Goal: Register for event/course

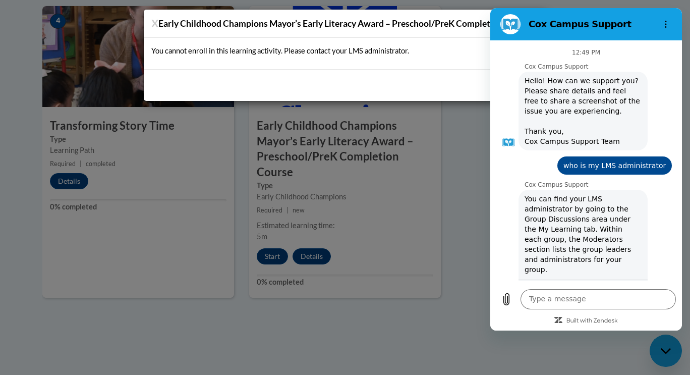
click at [376, 205] on div "X Early Childhood Champions Mayor’s Early Literacy Award – Preschool/PreK Compl…" at bounding box center [345, 187] width 690 height 375
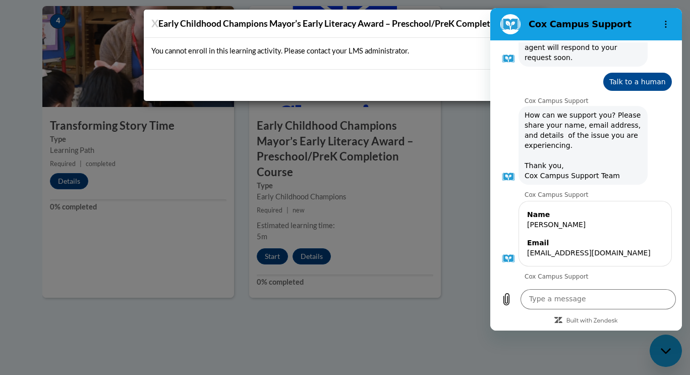
click at [396, 137] on div "X Early Childhood Champions Mayor’s Early Literacy Award – Preschool/PreK Compl…" at bounding box center [345, 187] width 690 height 375
click at [206, 63] on div "You cannot enroll in this learning activity. Please contact your LMS administra…" at bounding box center [345, 53] width 402 height 31
click at [555, 360] on div "X Early Childhood Champions Mayor’s Early Literacy Award – Preschool/PreK Compl…" at bounding box center [345, 187] width 690 height 375
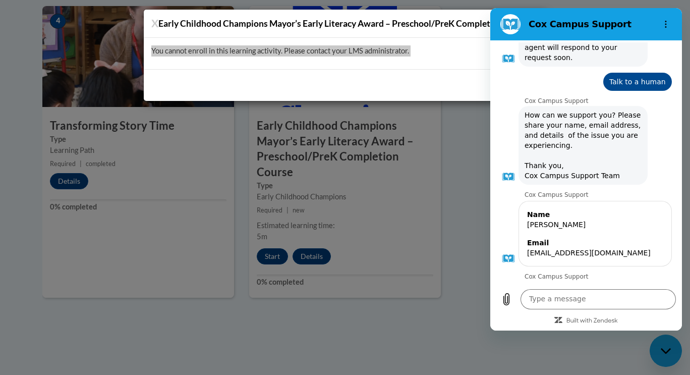
click at [514, 135] on div "12:49 PM Cox Campus Support Cox Campus Support says: Hello! How can we support …" at bounding box center [586, 185] width 192 height 290
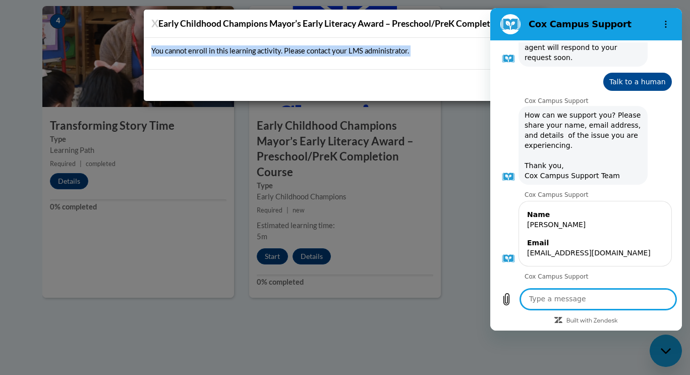
click at [333, 198] on div "X Early Childhood Champions Mayor’s Early Literacy Award – Preschool/PreK Compl…" at bounding box center [345, 187] width 690 height 375
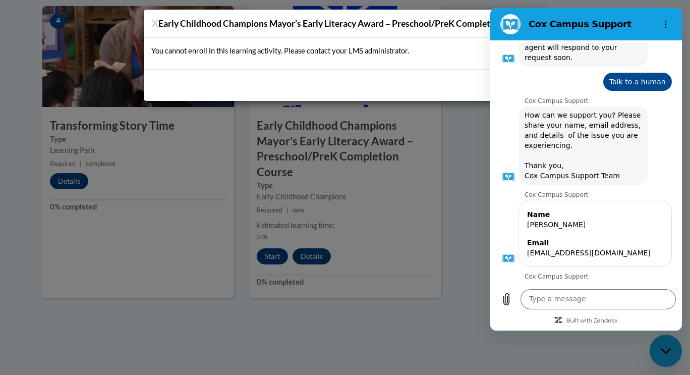
click at [655, 337] on div "X Early Childhood Champions Mayor’s Early Literacy Award – Preschool/PreK Compl…" at bounding box center [345, 187] width 690 height 375
click at [672, 349] on div "X Early Childhood Champions Mayor’s Early Literacy Award – Preschool/PreK Compl…" at bounding box center [345, 187] width 690 height 375
click at [497, 40] on div "12:49 PM Cox Campus Support Cox Campus Support says: Hello! How can we support …" at bounding box center [586, 161] width 192 height 243
click at [212, 61] on div "You cannot enroll in this learning activity. Please contact your LMS administra…" at bounding box center [345, 53] width 402 height 31
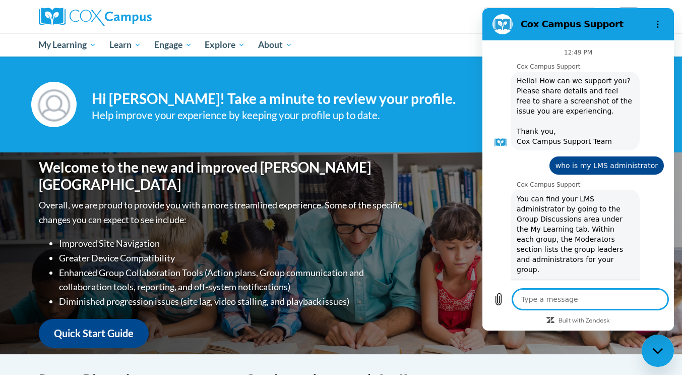
scroll to position [478, 0]
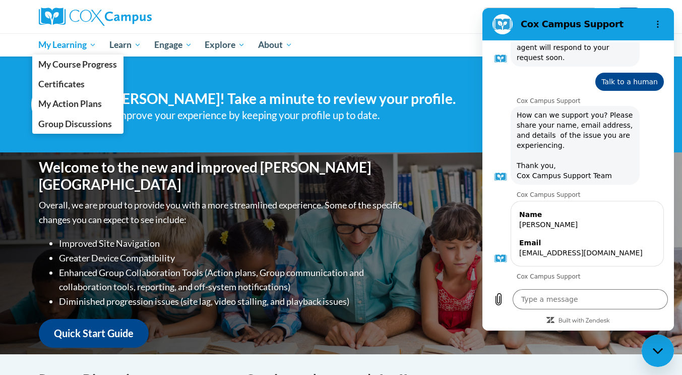
click at [70, 48] on span "My Learning" at bounding box center [67, 45] width 58 height 12
click at [66, 102] on span "My Action Plans" at bounding box center [70, 103] width 64 height 11
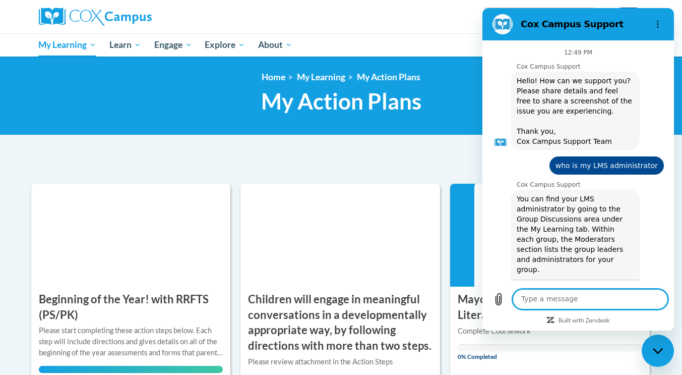
scroll to position [478, 0]
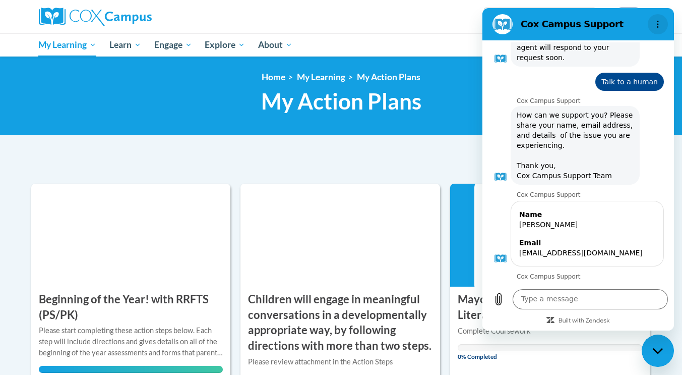
click at [658, 33] on button "Options menu" at bounding box center [658, 24] width 20 height 20
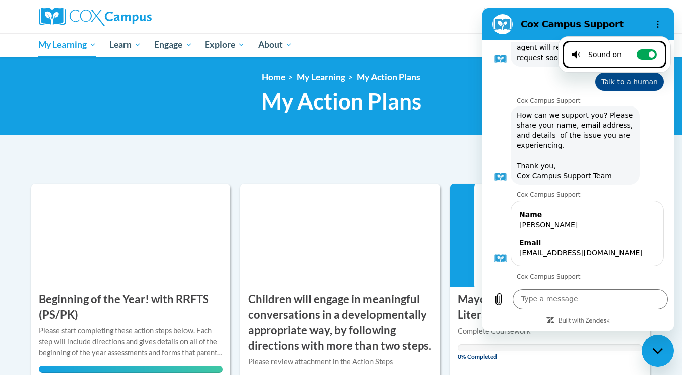
click at [534, 17] on div "Cox Campus Support" at bounding box center [566, 24] width 155 height 20
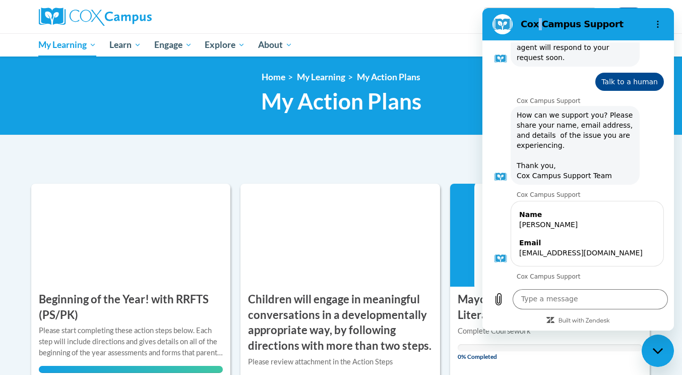
click at [534, 17] on div "Cox Campus Support" at bounding box center [566, 24] width 155 height 20
click at [570, 319] on icon "Built with Zendesk: Visit the Zendesk website in a new tab" at bounding box center [584, 321] width 51 height 6
click at [593, 280] on div "Cox Campus Support says: An agent will respond to your request soon." at bounding box center [583, 294] width 180 height 29
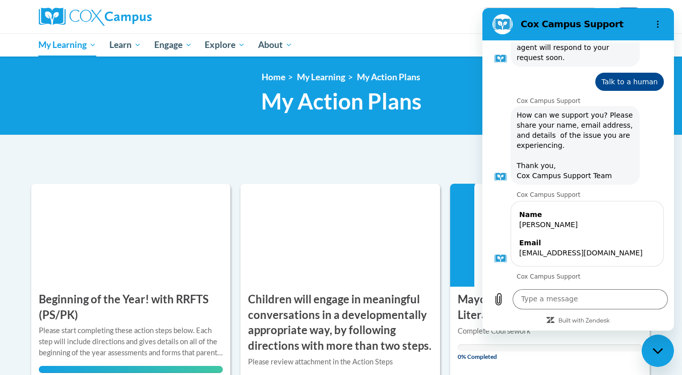
click at [666, 358] on div "Close messaging window" at bounding box center [658, 350] width 30 height 30
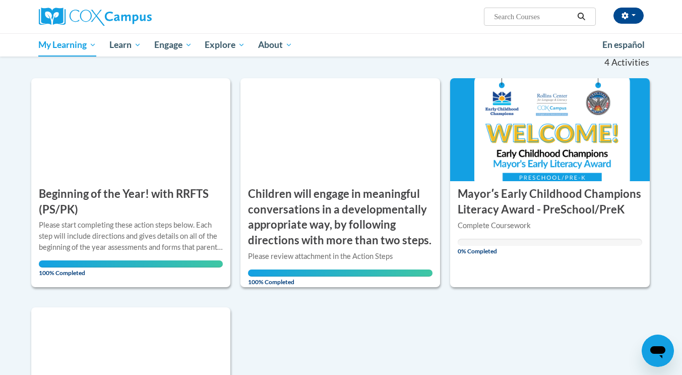
scroll to position [106, 0]
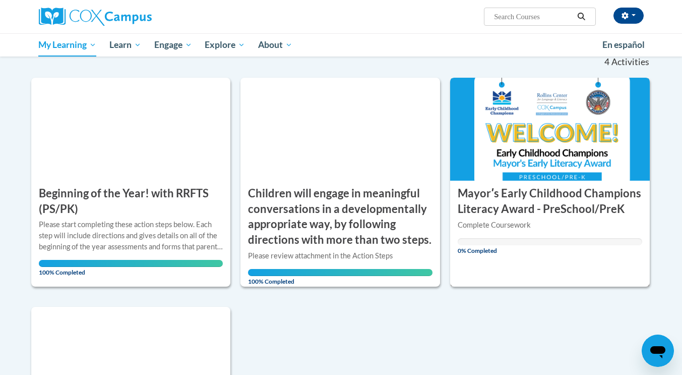
click at [555, 176] on img at bounding box center [550, 129] width 200 height 103
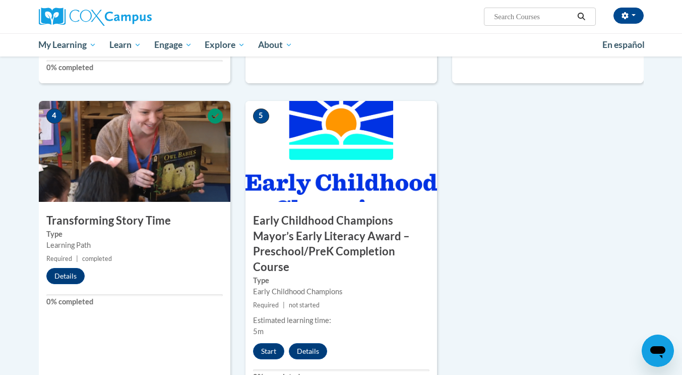
scroll to position [515, 0]
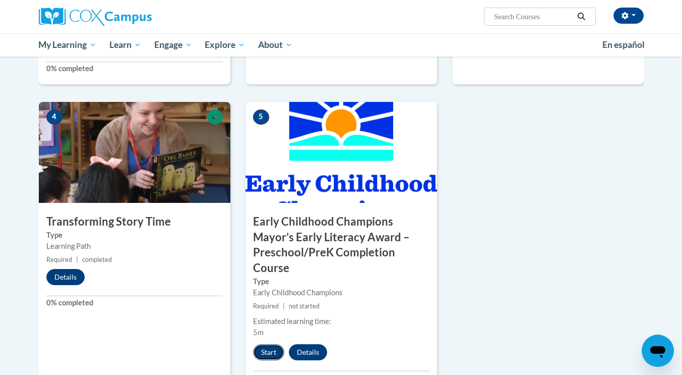
click at [276, 353] on button "Start" at bounding box center [268, 352] width 31 height 16
click at [598, 151] on div "1 An Ecosystem Approach to Developing the Foundation for Reading in the Early Y…" at bounding box center [341, 124] width 620 height 574
click at [261, 352] on button "Start" at bounding box center [268, 352] width 31 height 16
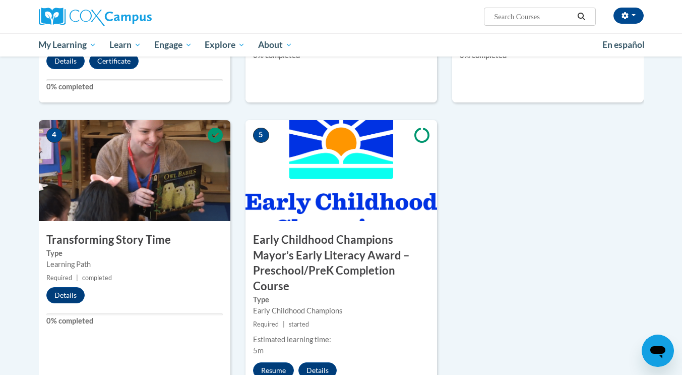
scroll to position [547, 0]
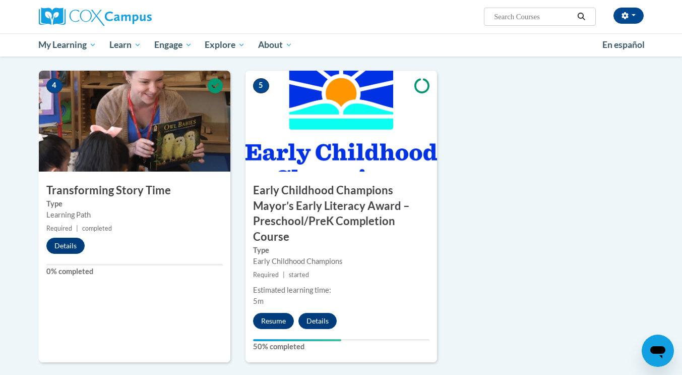
drag, startPoint x: 687, startPoint y: 29, endPoint x: 689, endPoint y: 197, distance: 167.4
click at [274, 322] on button "Resume" at bounding box center [273, 321] width 41 height 16
click at [273, 315] on button "Resume" at bounding box center [273, 321] width 41 height 16
drag, startPoint x: 282, startPoint y: 321, endPoint x: 276, endPoint y: 320, distance: 6.6
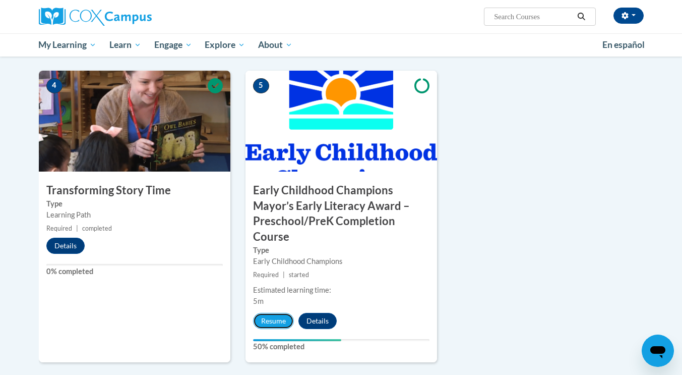
click at [276, 320] on button "Resume" at bounding box center [273, 321] width 41 height 16
click at [273, 322] on button "Resume" at bounding box center [273, 321] width 41 height 16
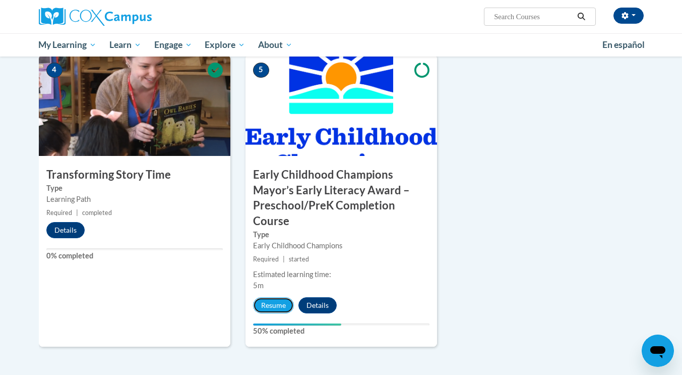
scroll to position [578, 0]
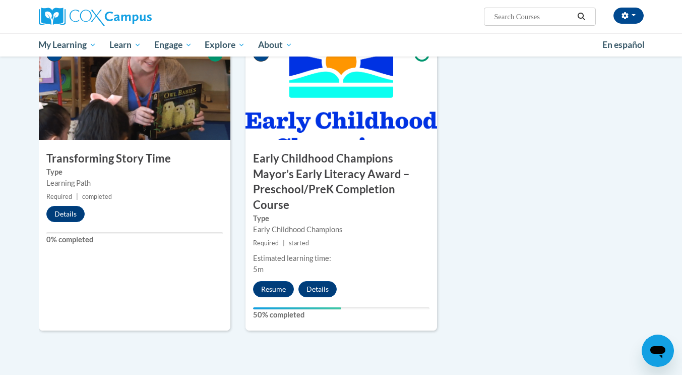
click at [275, 297] on div "5 Early Childhood Champions Mayor’s Early Literacy Award – Preschool/PreK Compl…" at bounding box center [342, 185] width 192 height 292
click at [270, 282] on button "Resume" at bounding box center [273, 289] width 41 height 16
click at [275, 290] on button "Resume" at bounding box center [273, 289] width 41 height 16
drag, startPoint x: 275, startPoint y: 290, endPoint x: 415, endPoint y: 139, distance: 205.9
click at [415, 139] on div "5 Early Childhood Champions Mayor’s Early Literacy Award – Preschool/PreK Compl…" at bounding box center [342, 185] width 192 height 292
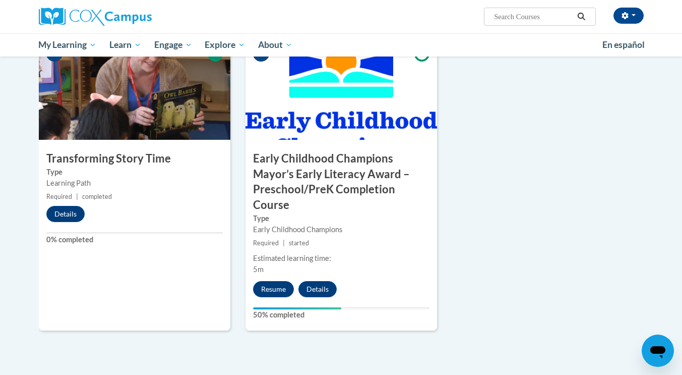
click at [321, 172] on h3 "Early Childhood Champions Mayor’s Early Literacy Award – Preschool/PreK Complet…" at bounding box center [342, 182] width 192 height 62
click at [280, 291] on button "Resume" at bounding box center [273, 289] width 41 height 16
click at [320, 309] on label "50% completed" at bounding box center [341, 314] width 177 height 11
click at [331, 217] on label "Type" at bounding box center [341, 218] width 177 height 11
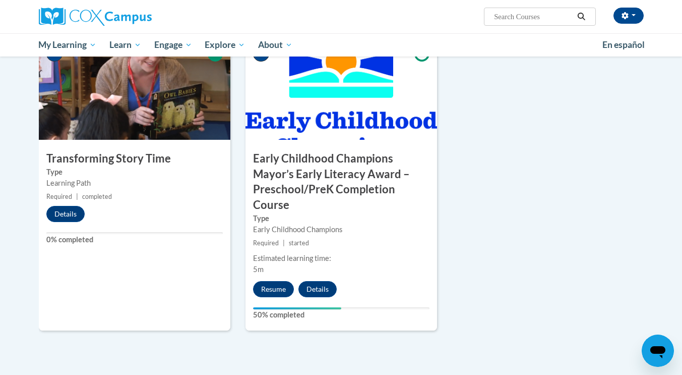
click at [331, 217] on label "Type" at bounding box center [341, 218] width 177 height 11
click at [282, 283] on button "Resume" at bounding box center [273, 289] width 41 height 16
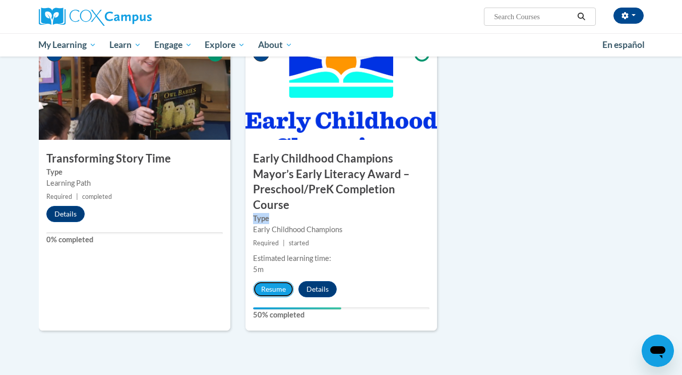
click at [282, 283] on button "Resume" at bounding box center [273, 289] width 41 height 16
click at [278, 290] on button "Resume" at bounding box center [273, 289] width 41 height 16
drag, startPoint x: 278, startPoint y: 290, endPoint x: 297, endPoint y: 293, distance: 18.3
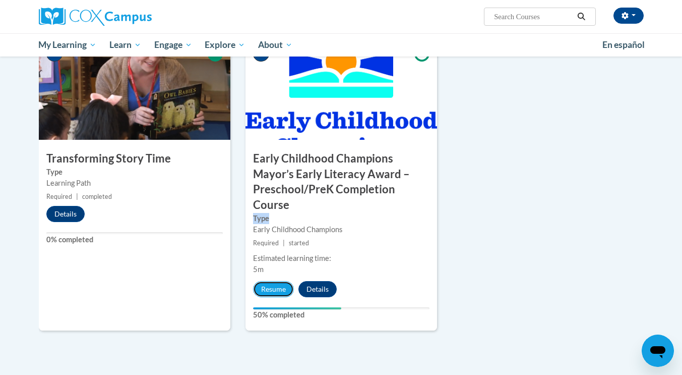
click at [297, 293] on div "Resume Details Feedback" at bounding box center [298, 289] width 104 height 16
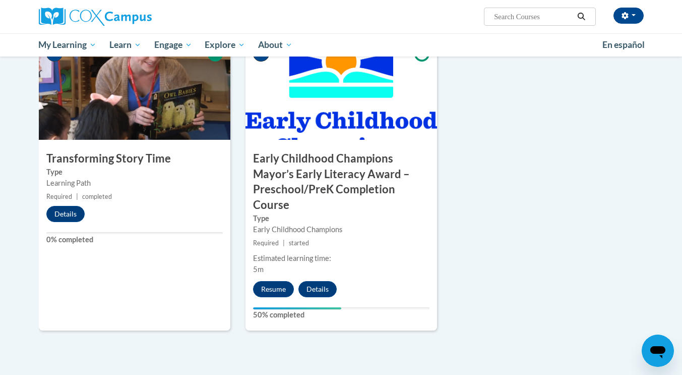
click at [297, 293] on div "Resume Details Feedback" at bounding box center [298, 289] width 104 height 16
drag, startPoint x: 314, startPoint y: 283, endPoint x: 231, endPoint y: 176, distance: 135.2
click at [231, 176] on div "1 An Ecosystem Approach to Developing the Foundation for Reading in the Early Y…" at bounding box center [341, 61] width 620 height 574
click at [280, 199] on h3 "Early Childhood Champions Mayor’s Early Literacy Award – Preschool/PreK Complet…" at bounding box center [342, 182] width 192 height 62
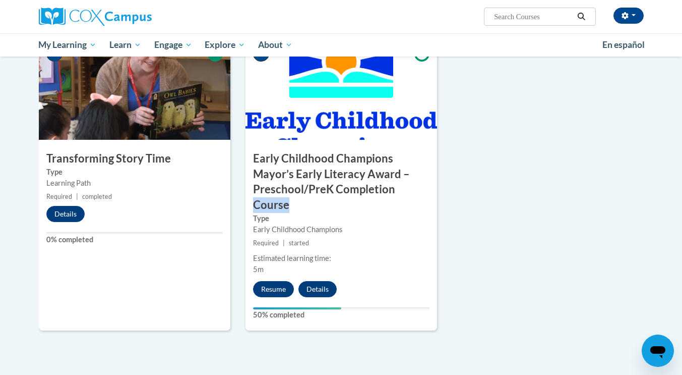
click at [280, 199] on h3 "Early Childhood Champions Mayor’s Early Literacy Award – Preschool/PreK Complet…" at bounding box center [342, 182] width 192 height 62
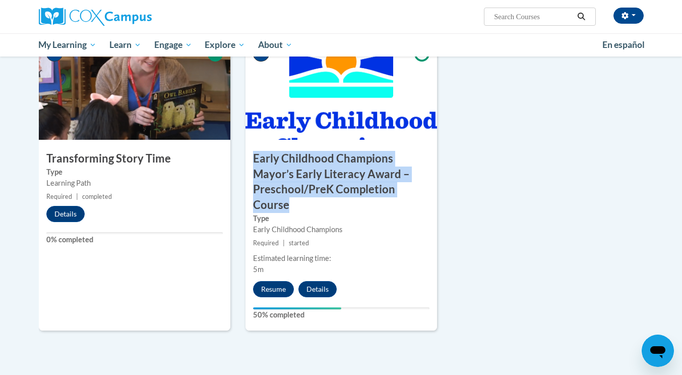
click at [280, 199] on h3 "Early Childhood Champions Mayor’s Early Literacy Award – Preschool/PreK Complet…" at bounding box center [342, 182] width 192 height 62
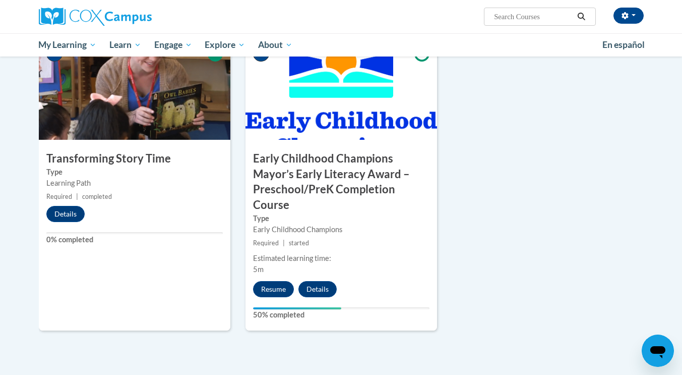
click at [560, 344] on div "1 An Ecosystem Approach to Developing the Foundation for Reading in the Early Y…" at bounding box center [341, 61] width 620 height 574
click at [658, 267] on div "Toggle navigation Goal Action Steps Resources Transcript Goal Goal Statement Co…" at bounding box center [341, 11] width 635 height 824
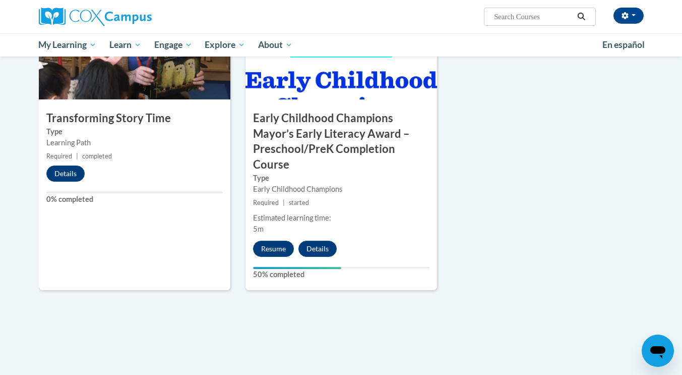
scroll to position [792, 0]
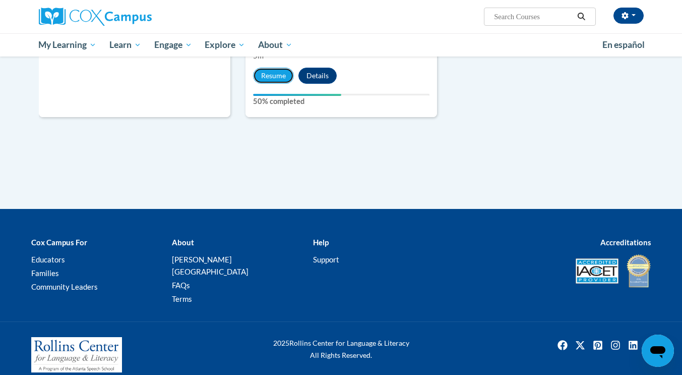
click at [266, 72] on button "Resume" at bounding box center [273, 76] width 41 height 16
drag, startPoint x: 251, startPoint y: 60, endPoint x: 241, endPoint y: 58, distance: 10.1
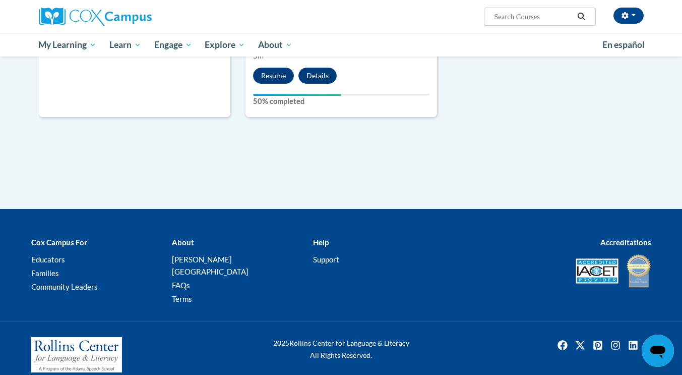
click at [271, 72] on button "Resume" at bounding box center [273, 76] width 41 height 16
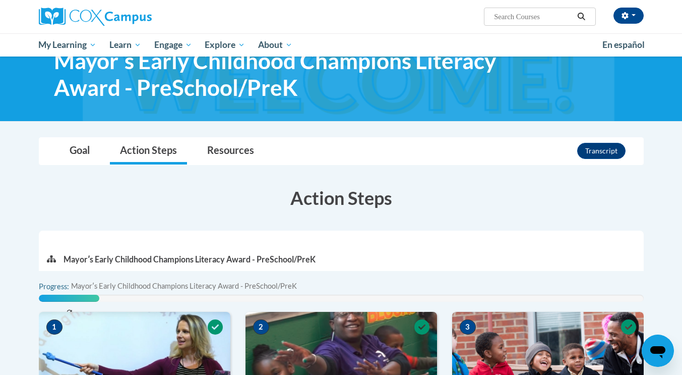
scroll to position [0, 0]
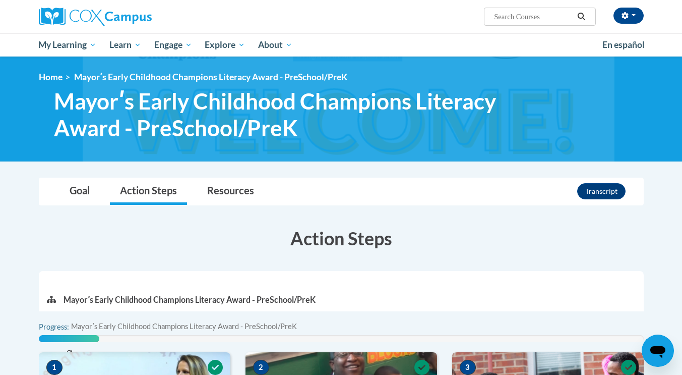
click at [171, 318] on li "Mayorʹs Early Childhood Champions Literacy Award - PreSchool/PreK Mayorʹs Early…" at bounding box center [207, 312] width 286 height 53
click at [167, 305] on li "Mayorʹs Early Childhood Champions Literacy Award - PreSchool/PreK Mayorʹs Early…" at bounding box center [207, 312] width 286 height 53
click at [44, 334] on div "Progress:" at bounding box center [341, 331] width 605 height 21
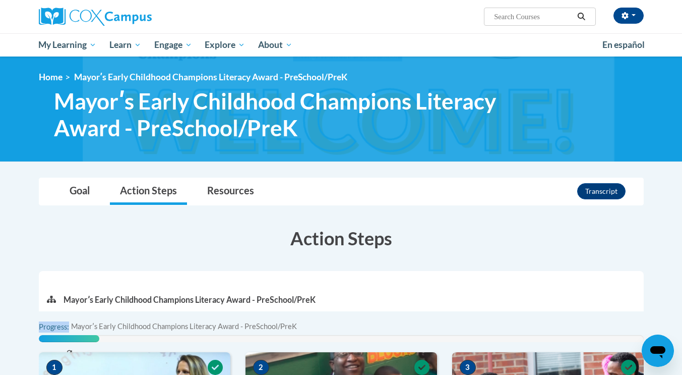
click at [44, 334] on div "Progress:" at bounding box center [341, 331] width 605 height 21
click at [400, 277] on div at bounding box center [341, 278] width 605 height 15
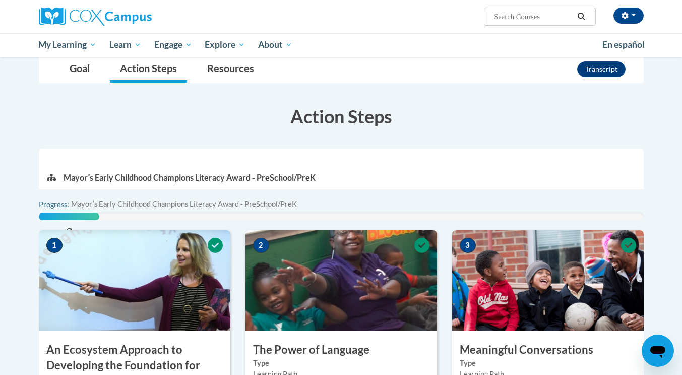
scroll to position [121, 0]
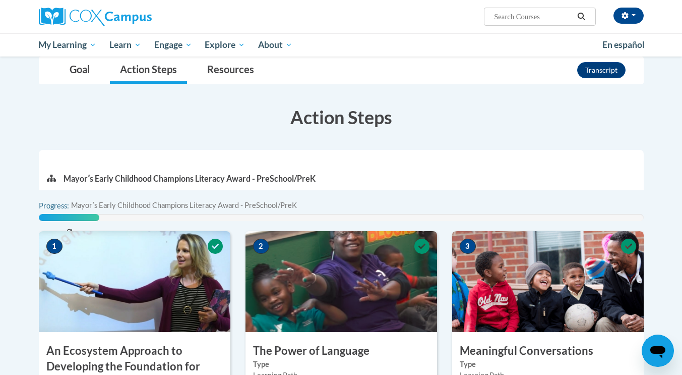
click at [348, 194] on li "Mayorʹs Early Childhood Champions Literacy Award - PreSchool/PreK Mayorʹs Early…" at bounding box center [207, 191] width 286 height 53
click at [55, 218] on div at bounding box center [69, 217] width 61 height 7
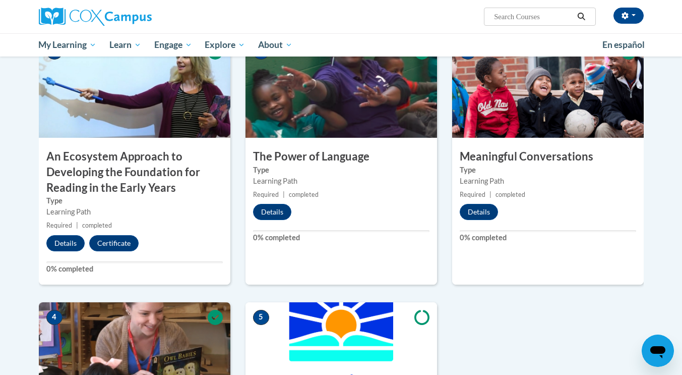
scroll to position [320, 0]
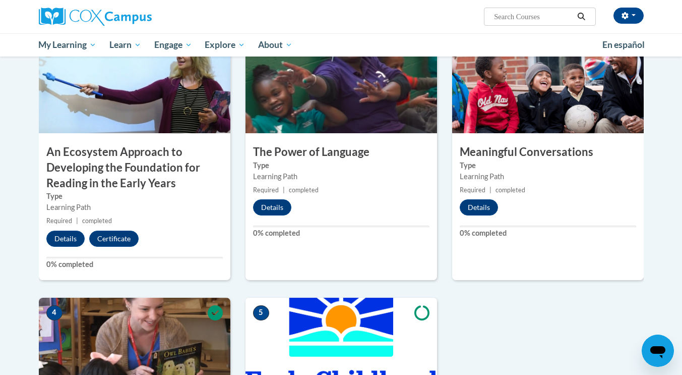
click at [283, 303] on img at bounding box center [342, 348] width 192 height 101
click at [263, 316] on span "5" at bounding box center [261, 312] width 16 height 15
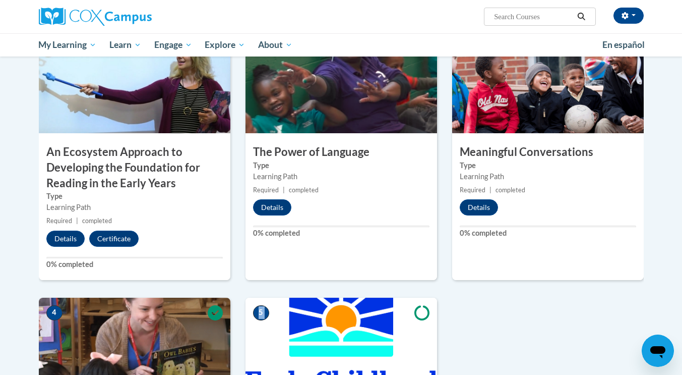
click at [385, 343] on img at bounding box center [342, 348] width 192 height 101
drag, startPoint x: 385, startPoint y: 343, endPoint x: 382, endPoint y: 334, distance: 9.1
click at [382, 334] on img at bounding box center [342, 348] width 192 height 101
drag, startPoint x: 556, startPoint y: 335, endPoint x: 611, endPoint y: 300, distance: 65.3
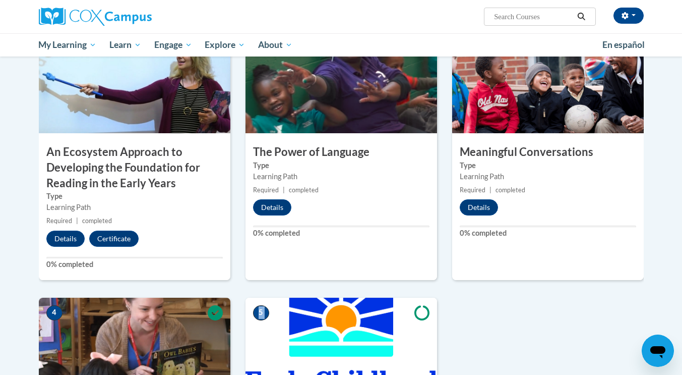
click at [611, 300] on div "1 An Ecosystem Approach to Developing the Foundation for Reading in the Early Y…" at bounding box center [341, 319] width 620 height 574
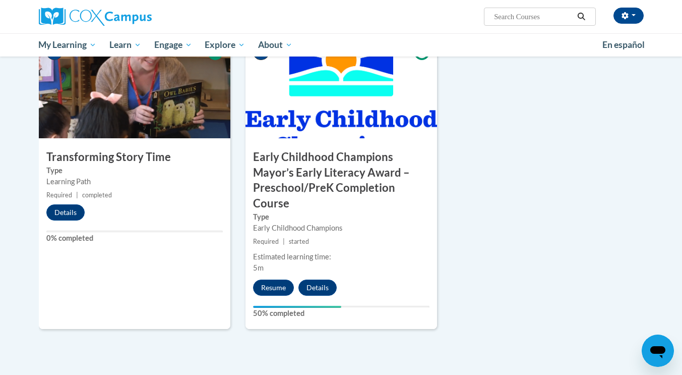
scroll to position [602, 0]
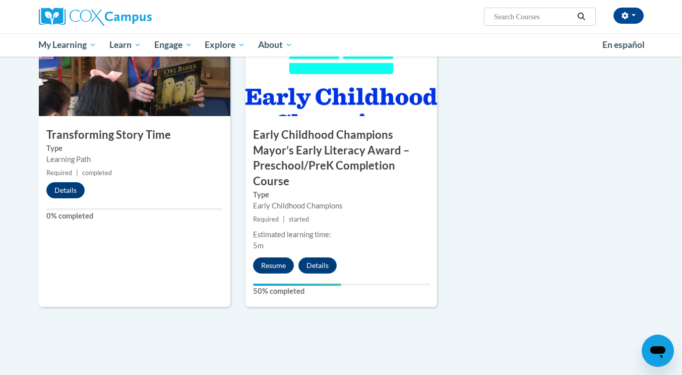
drag, startPoint x: 446, startPoint y: 293, endPoint x: 441, endPoint y: 269, distance: 24.1
click at [441, 269] on div "1 An Ecosystem Approach to Developing the Foundation for Reading in the Early Y…" at bounding box center [341, 37] width 620 height 574
click at [436, 277] on div "5 Early Childhood Champions Mayor’s Early Literacy Award – Preschool/PreK Compl…" at bounding box center [342, 161] width 192 height 292
drag, startPoint x: 429, startPoint y: 295, endPoint x: 389, endPoint y: 288, distance: 40.9
click at [389, 288] on div "5 Early Childhood Champions Mayor’s Early Literacy Award – Preschool/PreK Compl…" at bounding box center [341, 170] width 207 height 310
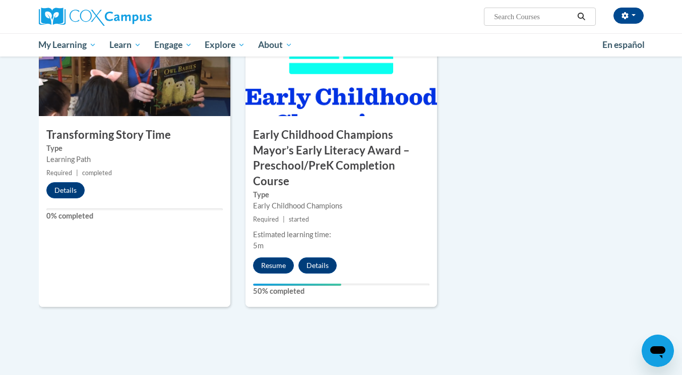
click at [389, 288] on label "50% completed" at bounding box center [341, 290] width 177 height 11
drag, startPoint x: 389, startPoint y: 288, endPoint x: 277, endPoint y: 244, distance: 120.2
click at [277, 244] on div "Estimated learning time: 5m" at bounding box center [342, 240] width 192 height 22
click at [278, 260] on button "Resume" at bounding box center [273, 265] width 41 height 16
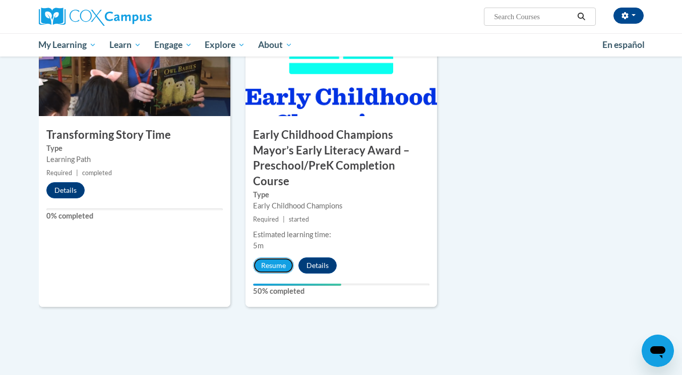
drag, startPoint x: 278, startPoint y: 260, endPoint x: 285, endPoint y: 270, distance: 12.3
click at [285, 270] on button "Resume" at bounding box center [273, 265] width 41 height 16
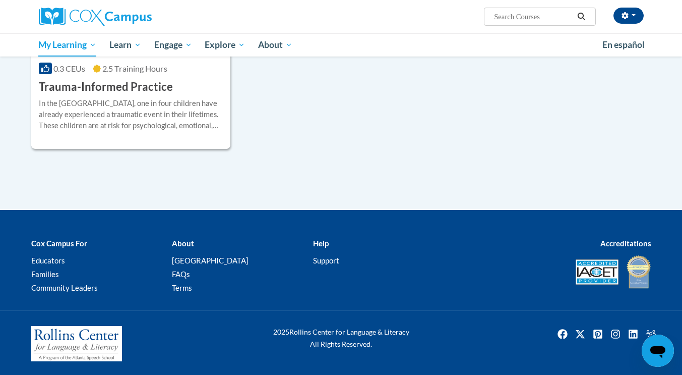
scroll to position [1078, 0]
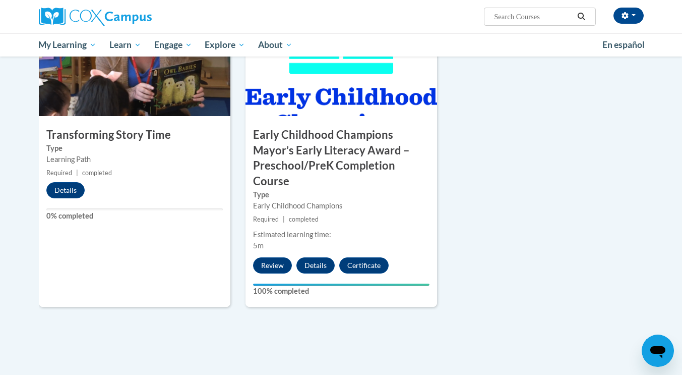
click at [432, 312] on div "5 Early Childhood Champions Mayor’s Early Literacy Award – Preschool/PreK Compl…" at bounding box center [341, 170] width 207 height 310
click at [375, 269] on button "Certificate" at bounding box center [363, 265] width 49 height 16
